Goal: Task Accomplishment & Management: Manage account settings

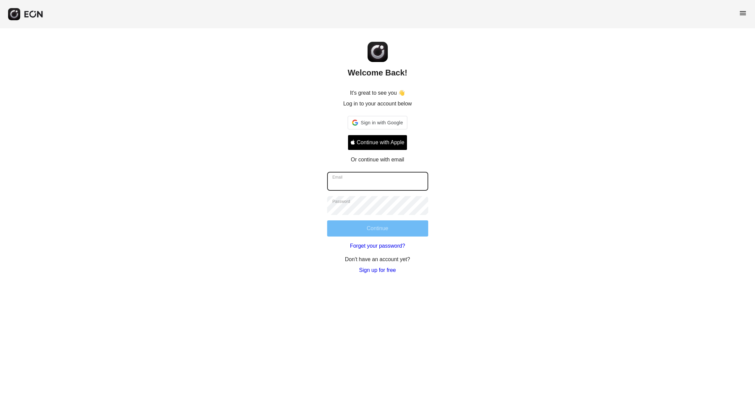
type input "**********"
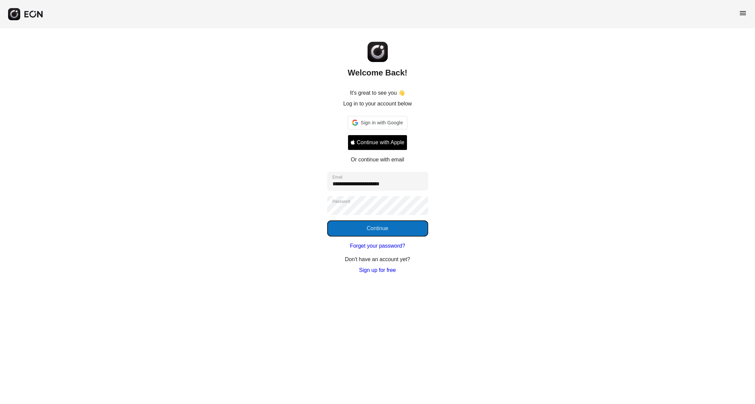
click at [361, 235] on button "Continue" at bounding box center [377, 228] width 101 height 16
